Goal: Information Seeking & Learning: Learn about a topic

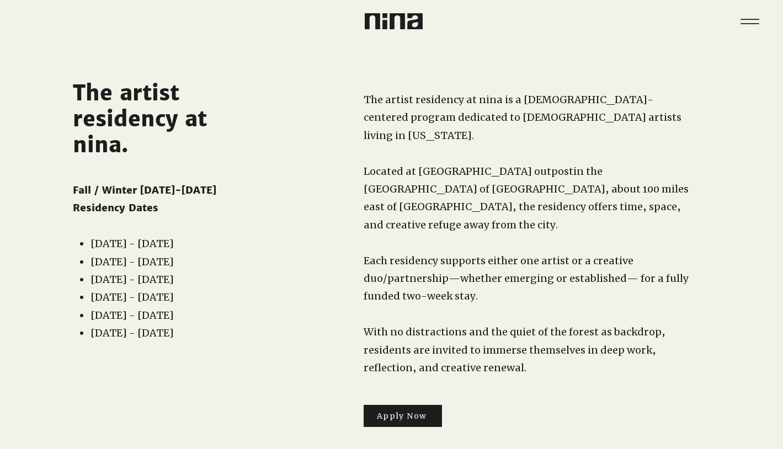
click at [449, 98] on span "The artist residency at nina is a [DEMOGRAPHIC_DATA]-centered program dedicated…" at bounding box center [523, 117] width 318 height 49
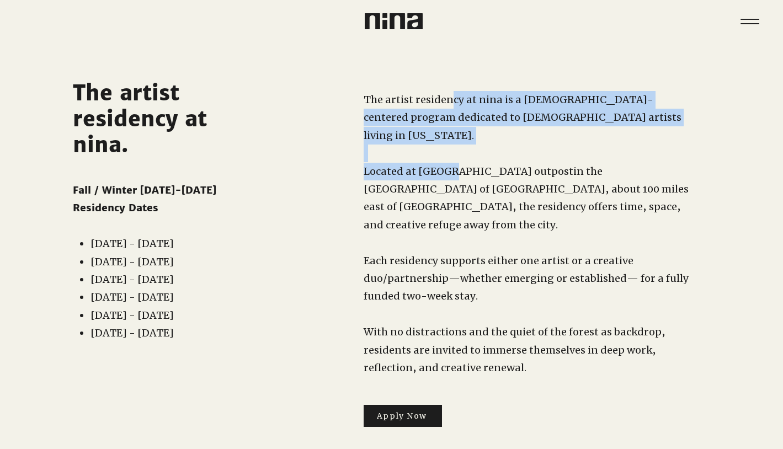
drag, startPoint x: 448, startPoint y: 95, endPoint x: 445, endPoint y: 154, distance: 59.1
click at [445, 154] on div "The artist residency at nina is a [DEMOGRAPHIC_DATA]-centered program dedicated…" at bounding box center [528, 234] width 328 height 286
click at [445, 165] on span "Located at [GEOGRAPHIC_DATA] outpost" at bounding box center [469, 171] width 210 height 13
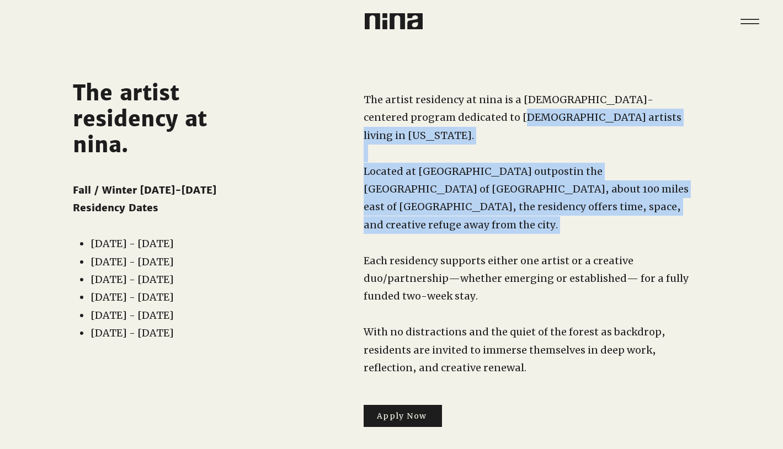
drag, startPoint x: 450, startPoint y: 108, endPoint x: 453, endPoint y: 219, distance: 111.0
click at [453, 220] on div "The artist residency at nina is a [DEMOGRAPHIC_DATA]-centered program dedicated…" at bounding box center [528, 234] width 328 height 286
click at [453, 234] on p "​" at bounding box center [528, 243] width 328 height 18
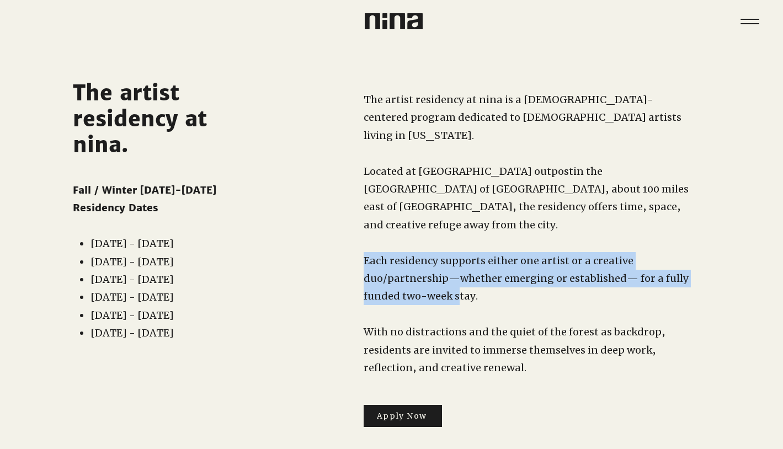
drag, startPoint x: 453, startPoint y: 219, endPoint x: 457, endPoint y: 272, distance: 52.6
click at [457, 272] on div "The artist residency at nina is a [DEMOGRAPHIC_DATA]-centered program dedicated…" at bounding box center [528, 234] width 328 height 286
click at [457, 272] on span "Each residency supports either one artist or a creative duo/partnership—whether…" at bounding box center [526, 278] width 325 height 49
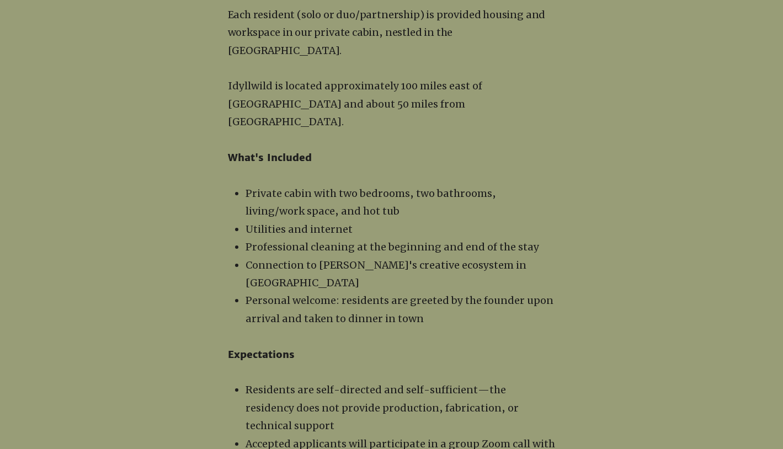
scroll to position [1209, 0]
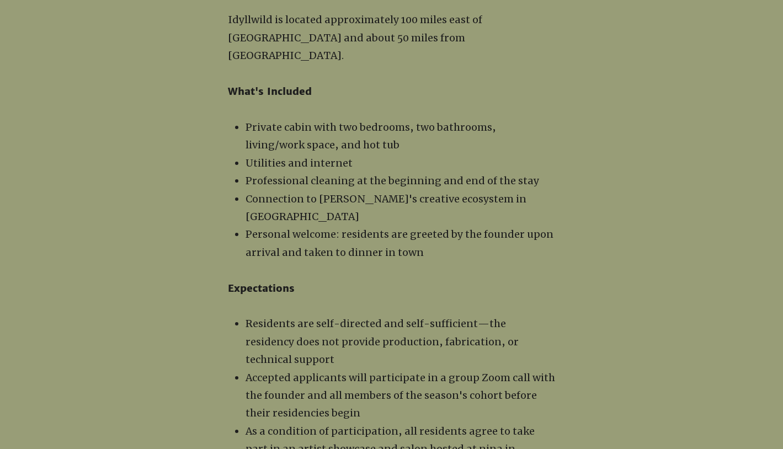
click at [465, 280] on p "Expectations" at bounding box center [392, 289] width 328 height 18
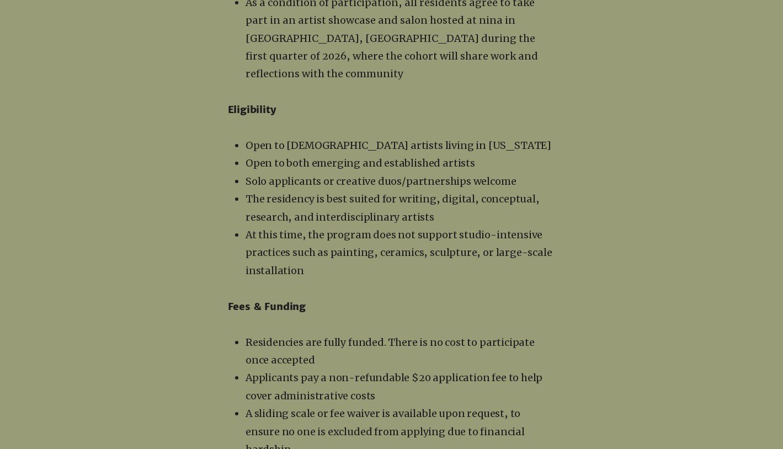
scroll to position [1709, 0]
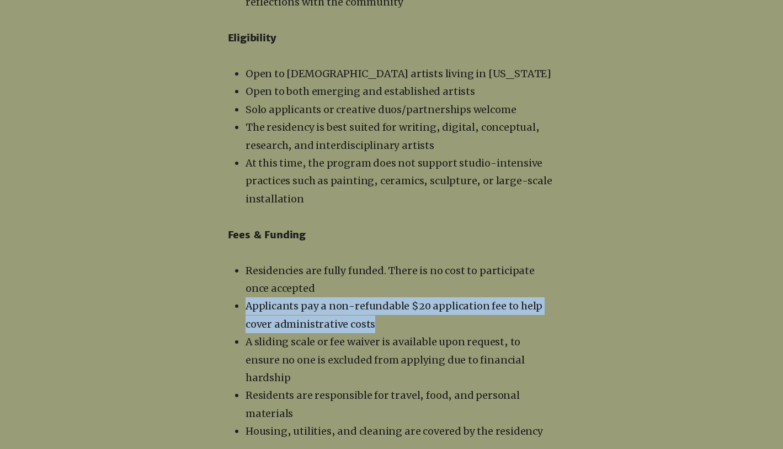
drag, startPoint x: 457, startPoint y: 209, endPoint x: 458, endPoint y: 244, distance: 34.8
click at [458, 262] on ul "Residencies are fully funded. There is no cost to participate once accepted App…" at bounding box center [394, 351] width 323 height 179
click at [458, 297] on p "Applicants pay a non-refundable $20 application fee to help cover administrativ…" at bounding box center [401, 315] width 310 height 36
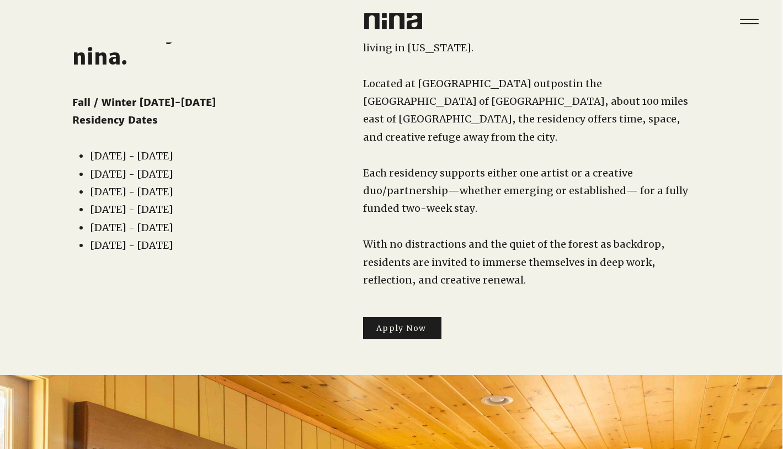
scroll to position [38, 1]
